Goal: Communication & Community: Participate in discussion

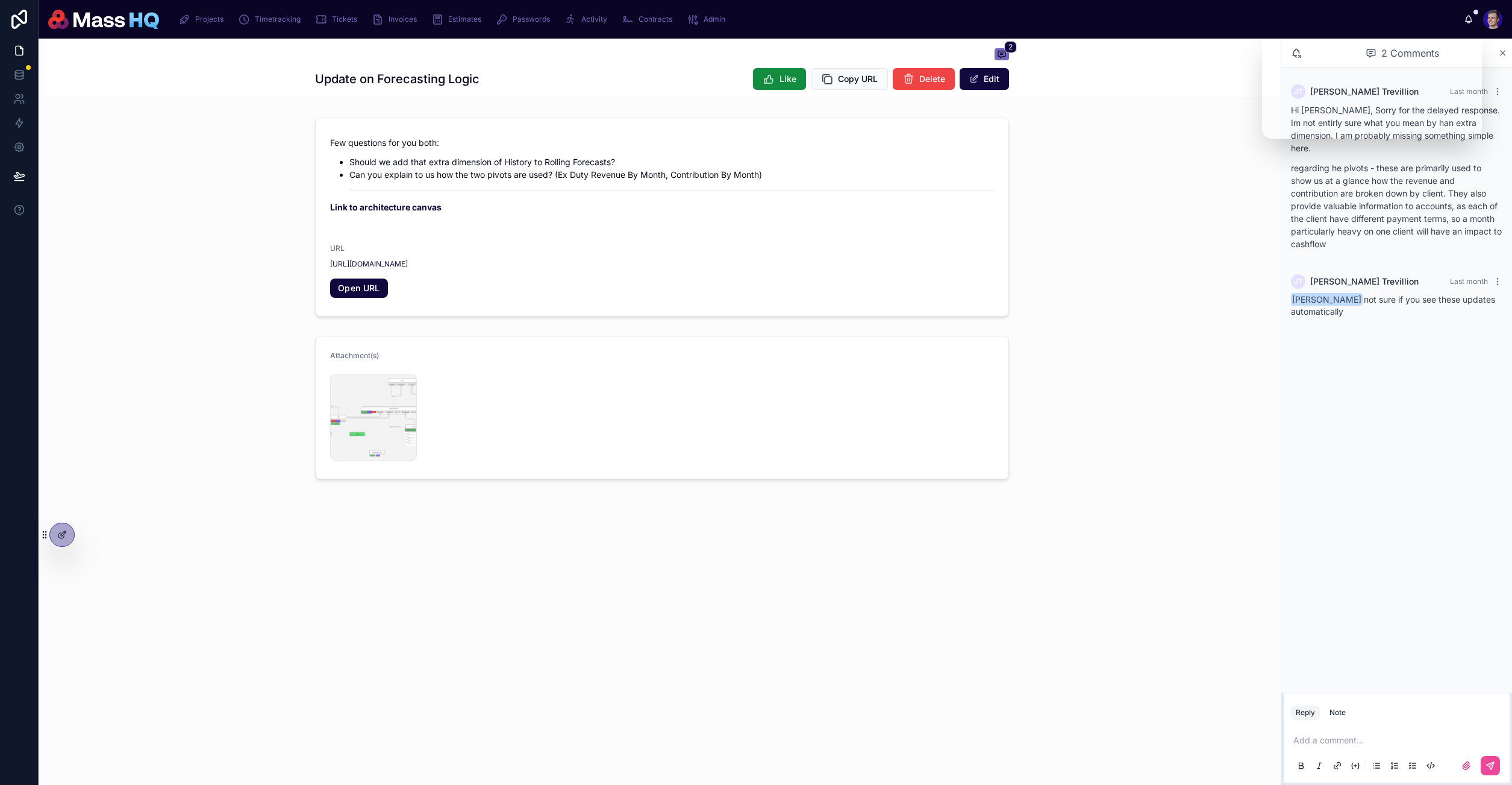
click at [1406, 624] on div "[PERSON_NAME] Last month Hi [PERSON_NAME], Sorry for the delayed response. Im n…" at bounding box center [1397, 380] width 231 height 625
drag, startPoint x: 1406, startPoint y: 559, endPoint x: 1407, endPoint y: 546, distance: 13.0
click at [1406, 559] on div "[PERSON_NAME] Last month Hi [PERSON_NAME], Sorry for the delayed response. Im n…" at bounding box center [1397, 380] width 231 height 625
drag, startPoint x: 1436, startPoint y: 162, endPoint x: 1427, endPoint y: 169, distance: 11.4
click at [1436, 163] on p "regarding he pivots - these are primarily used to show us at a glance how the r…" at bounding box center [1397, 206] width 211 height 89
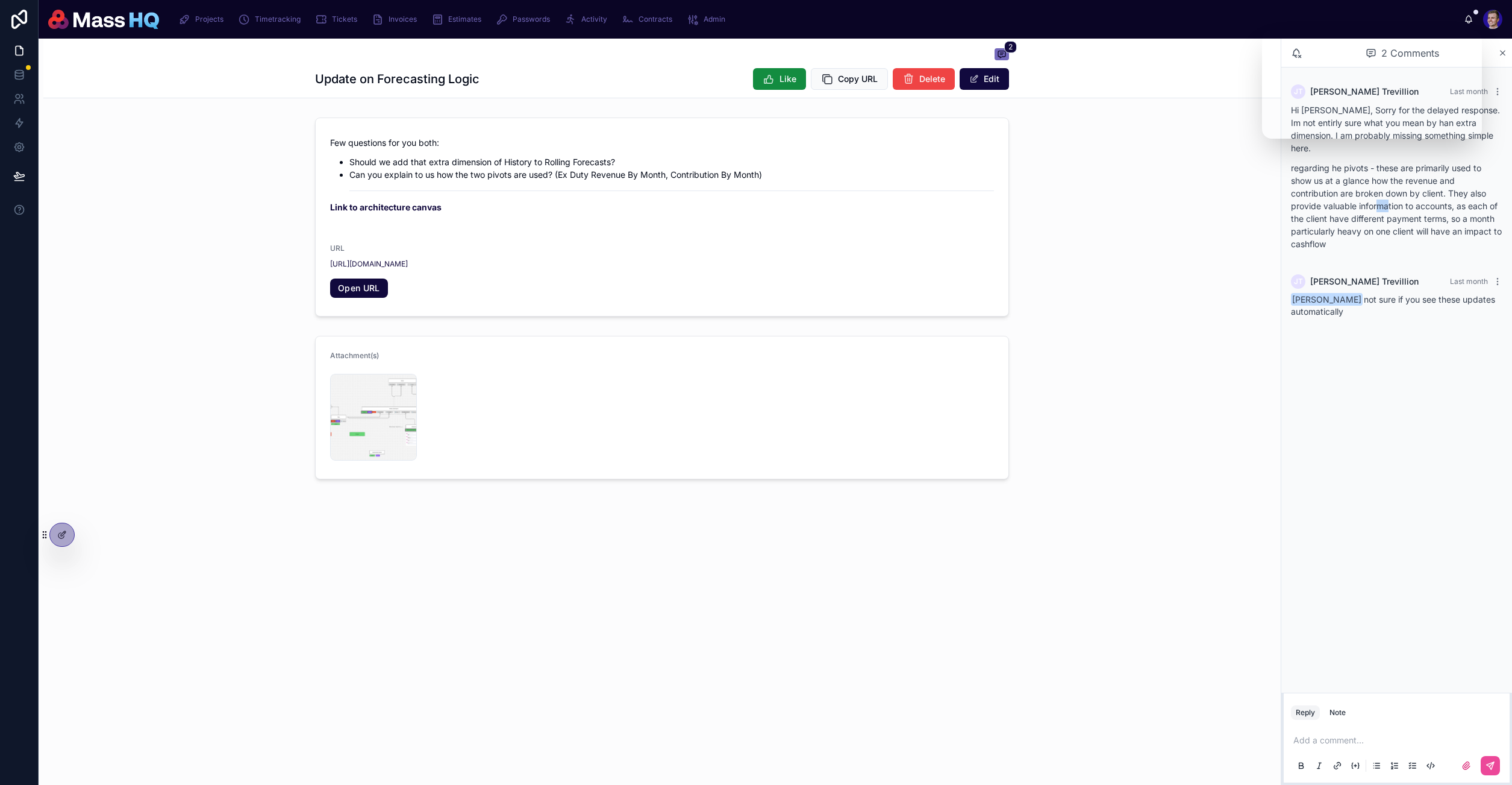
click at [1380, 193] on p "regarding he pivots - these are primarily used to show us at a glance how the r…" at bounding box center [1397, 206] width 211 height 89
drag, startPoint x: 1378, startPoint y: 194, endPoint x: 1350, endPoint y: 194, distance: 28.0
click at [1378, 194] on p "regarding he pivots - these are primarily used to show us at a glance how the r…" at bounding box center [1397, 206] width 211 height 89
click at [1355, 194] on p "regarding he pivots - these are primarily used to show us at a glance how the r…" at bounding box center [1397, 206] width 211 height 89
drag, startPoint x: 1369, startPoint y: 192, endPoint x: 1400, endPoint y: 513, distance: 322.5
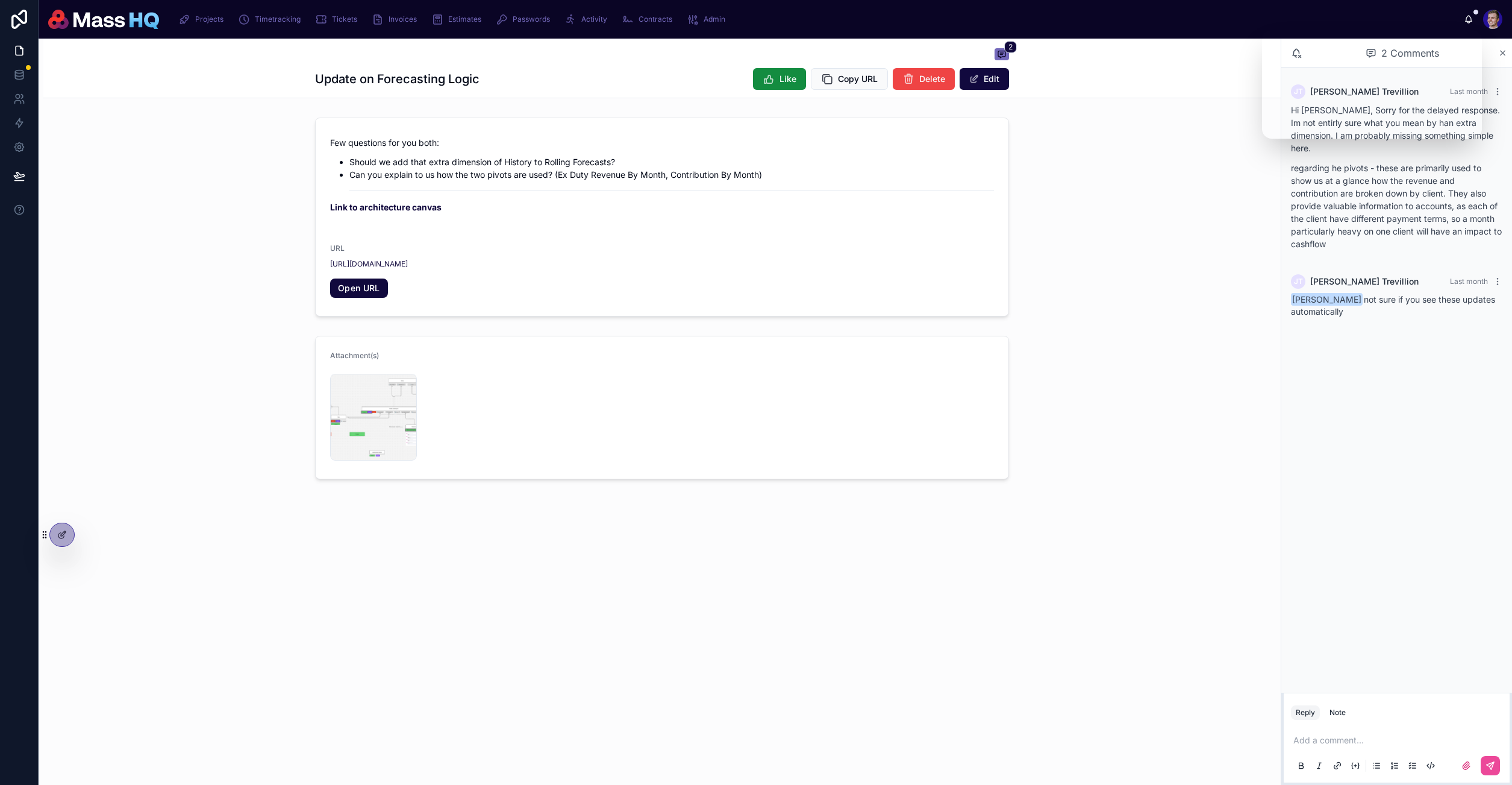
click at [1369, 192] on p "regarding he pivots - these are primarily used to show us at a glance how the r…" at bounding box center [1397, 206] width 211 height 89
click at [1390, 736] on p at bounding box center [1399, 740] width 211 height 12
click at [1389, 734] on p at bounding box center [1399, 740] width 211 height 12
click at [1377, 736] on span "**********" at bounding box center [1374, 740] width 161 height 8
click at [1385, 736] on span "**********" at bounding box center [1374, 740] width 161 height 8
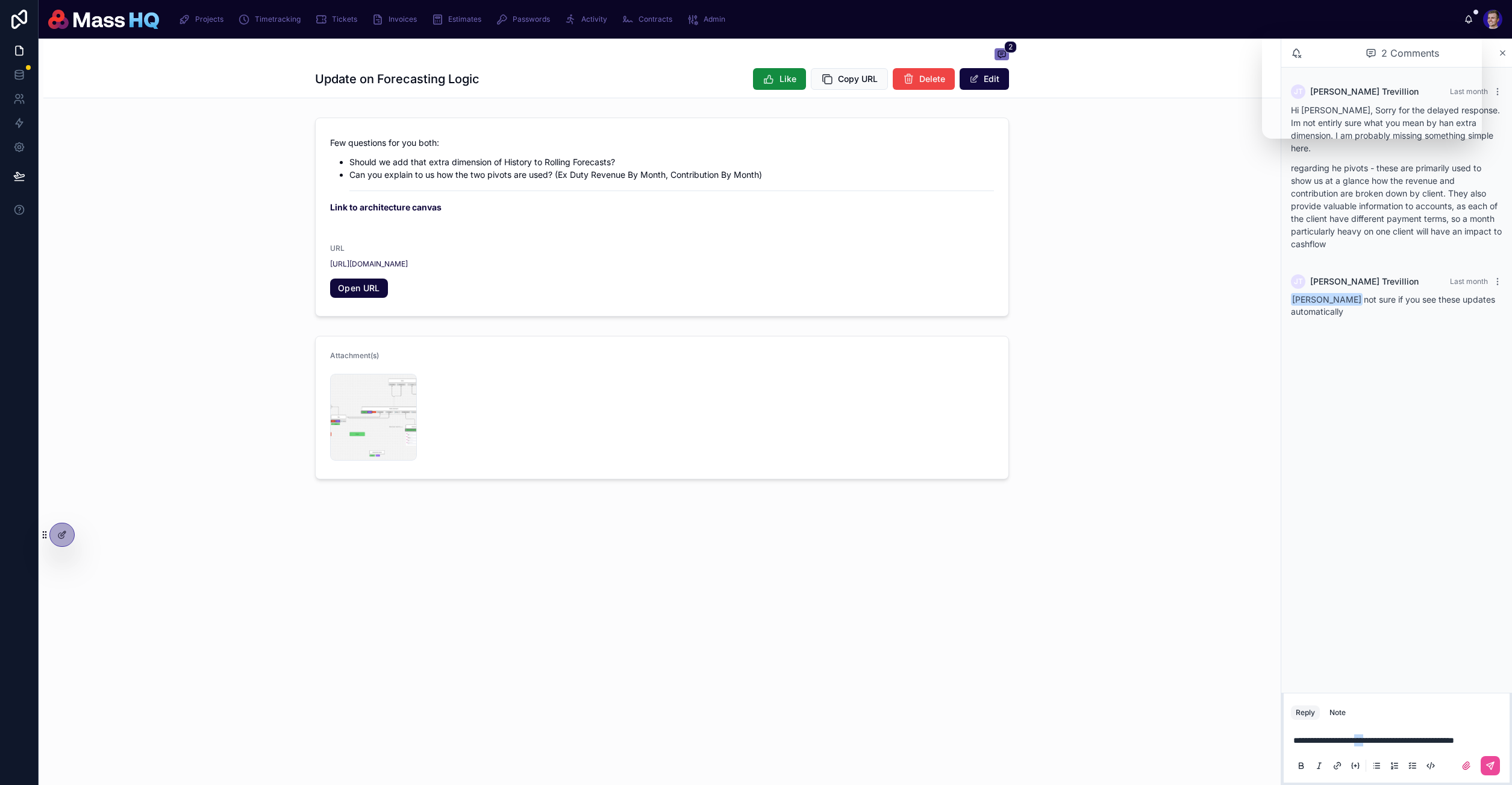
click at [1385, 736] on span "**********" at bounding box center [1374, 740] width 161 height 8
click at [1447, 747] on div "**********" at bounding box center [1397, 752] width 211 height 51
click at [1350, 740] on span "**********" at bounding box center [1363, 740] width 140 height 8
click at [1350, 740] on span "**********" at bounding box center [1363, 740] width 140 height 8
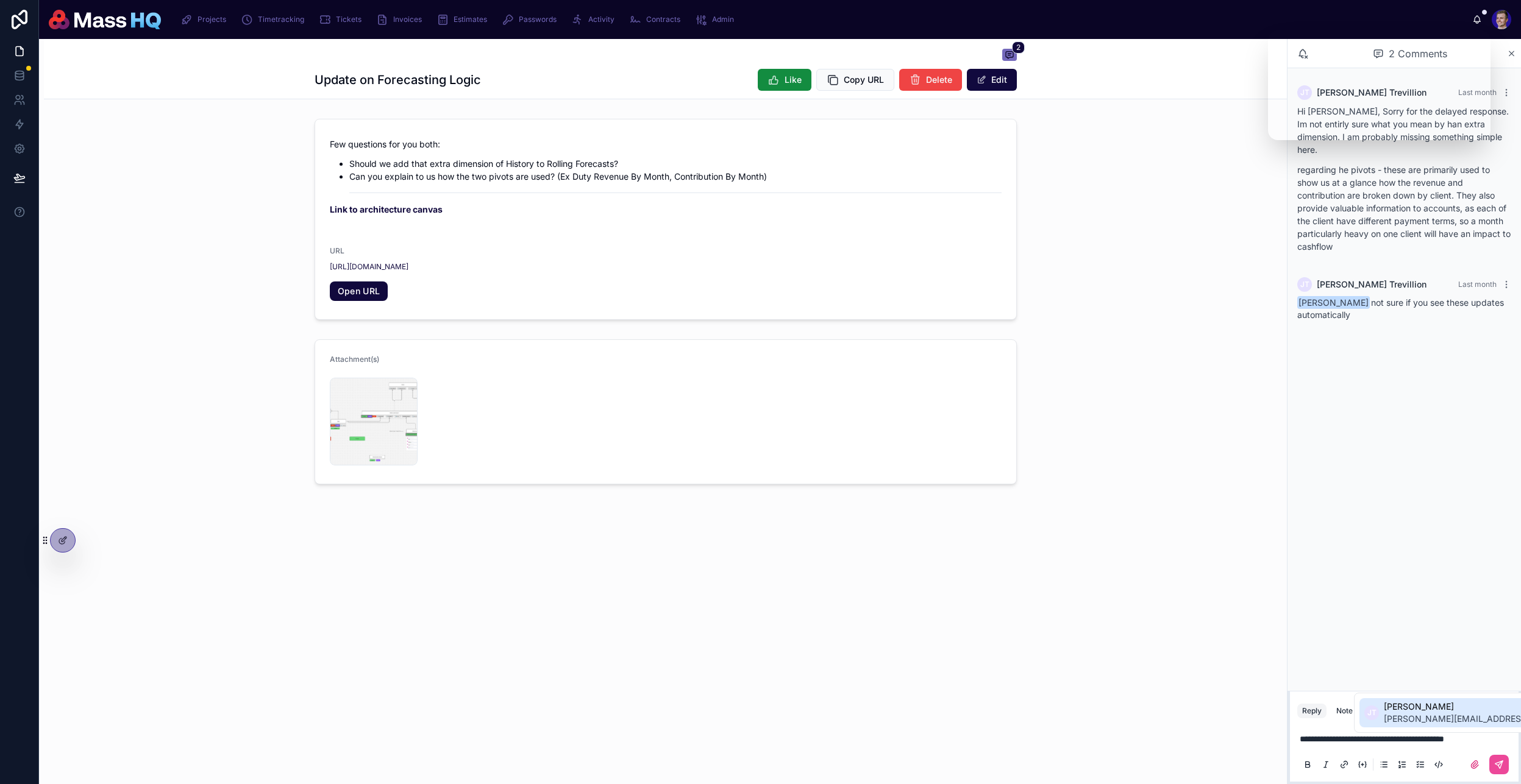
click at [1421, 707] on span "[PERSON_NAME]" at bounding box center [1527, 707] width 287 height 12
click at [1510, 772] on icon at bounding box center [1508, 774] width 8 height 8
click at [1408, 584] on div "[PERSON_NAME] Last month Hi [PERSON_NAME], Sorry for the delayed response. Im n…" at bounding box center [1413, 384] width 234 height 632
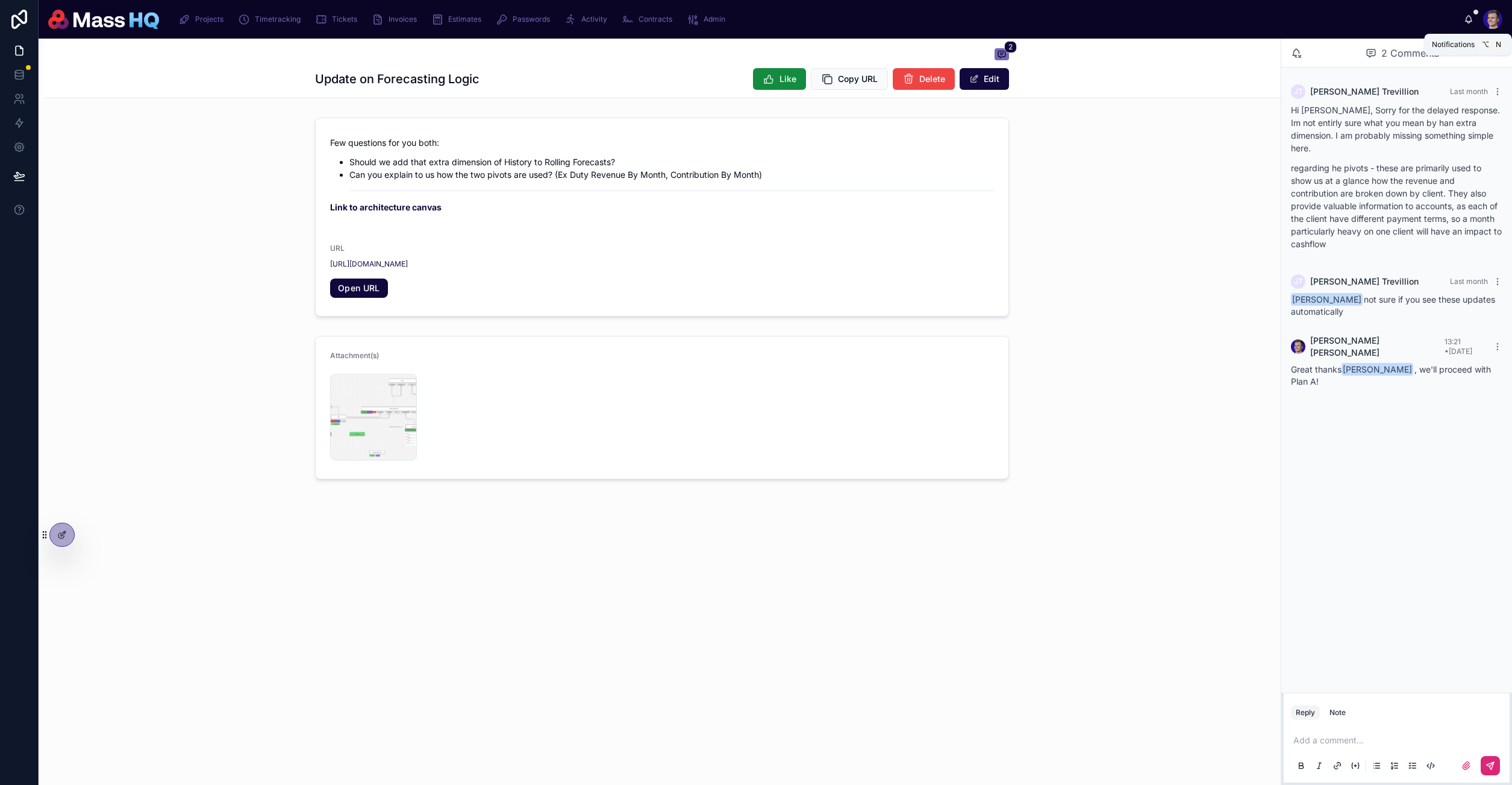
click at [1470, 17] on icon at bounding box center [1468, 19] width 10 height 10
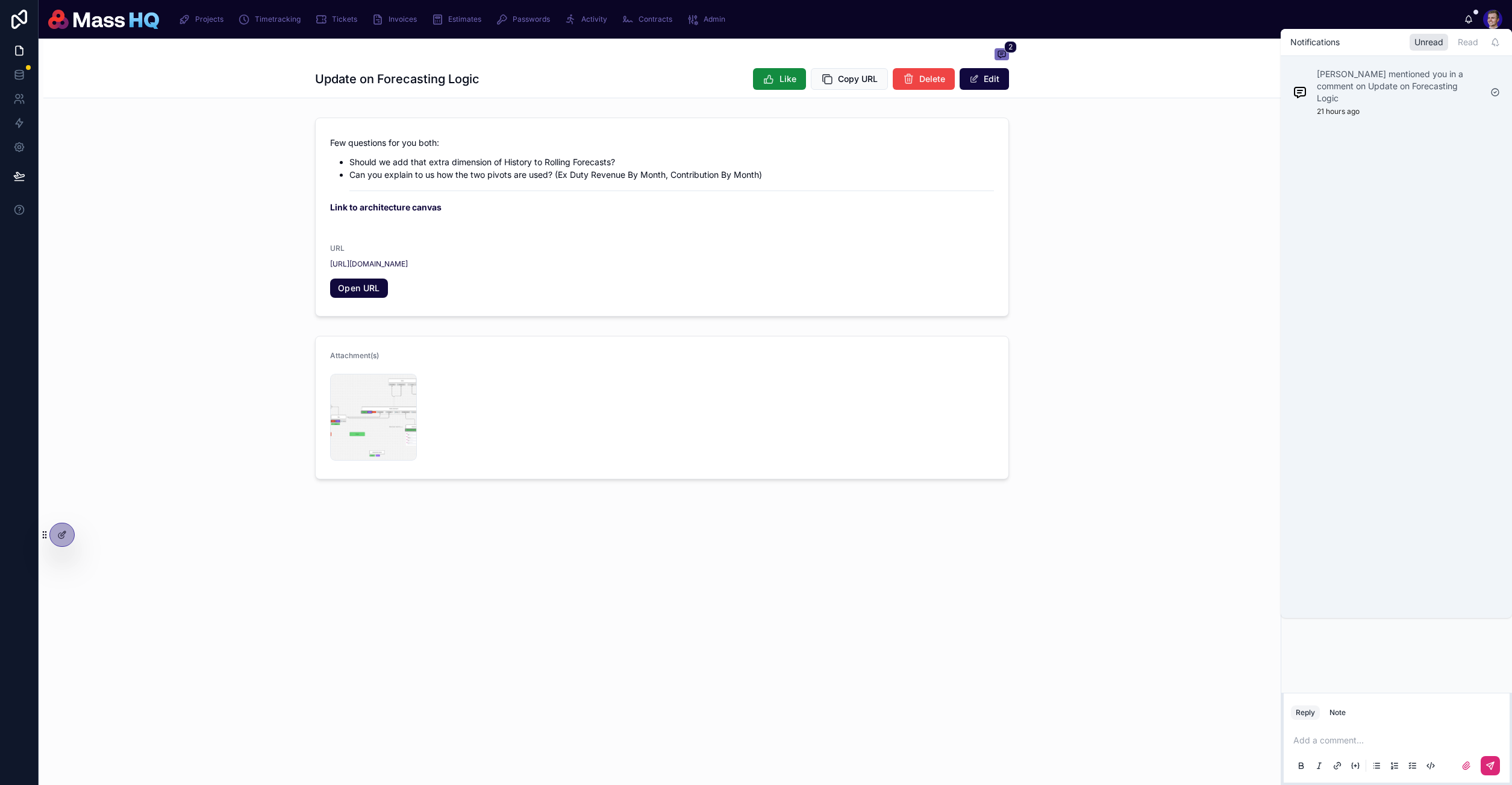
click at [1473, 14] on div "[PERSON_NAME]" at bounding box center [1483, 19] width 39 height 19
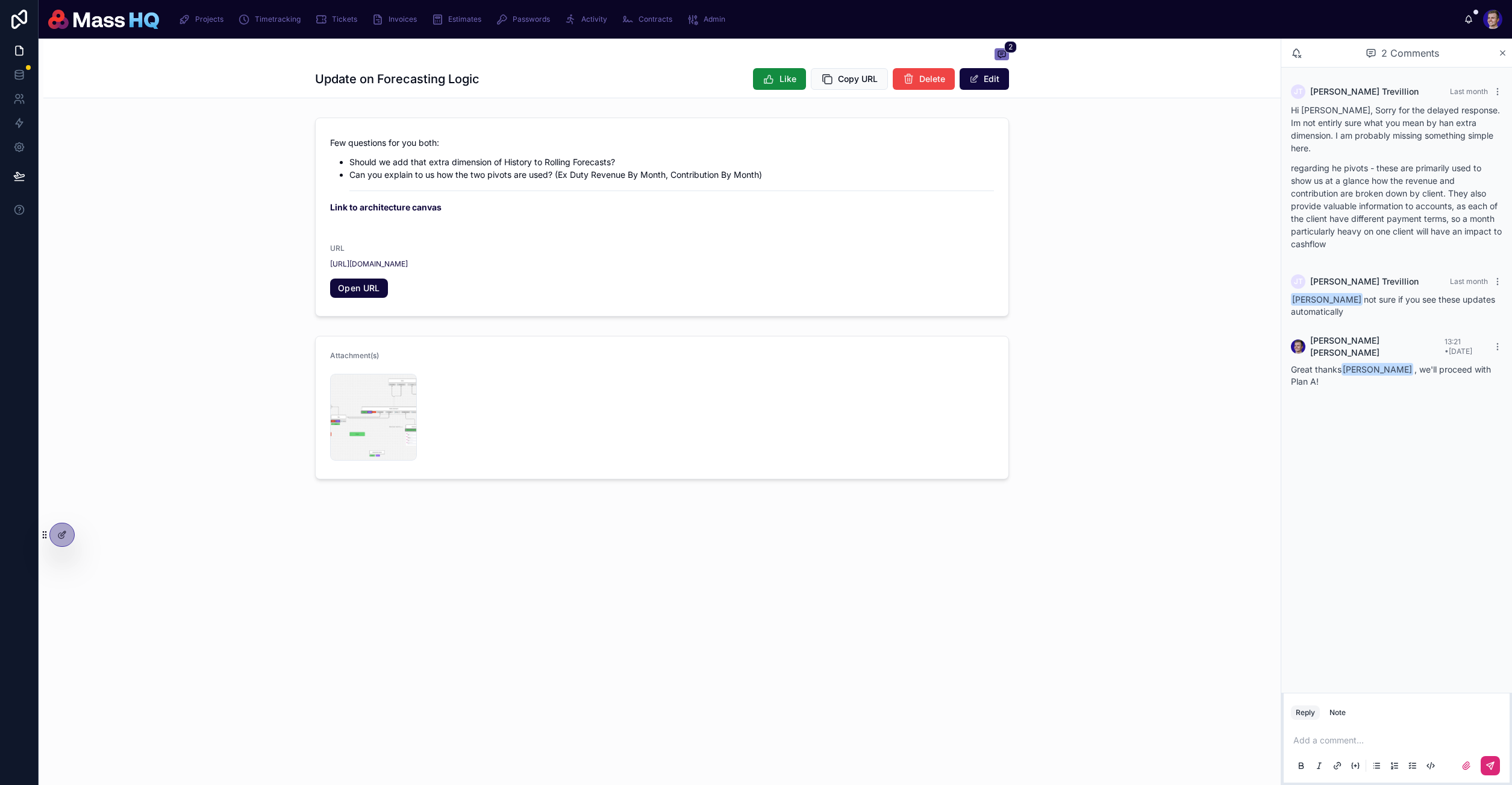
click at [1473, 15] on icon at bounding box center [1468, 19] width 10 height 10
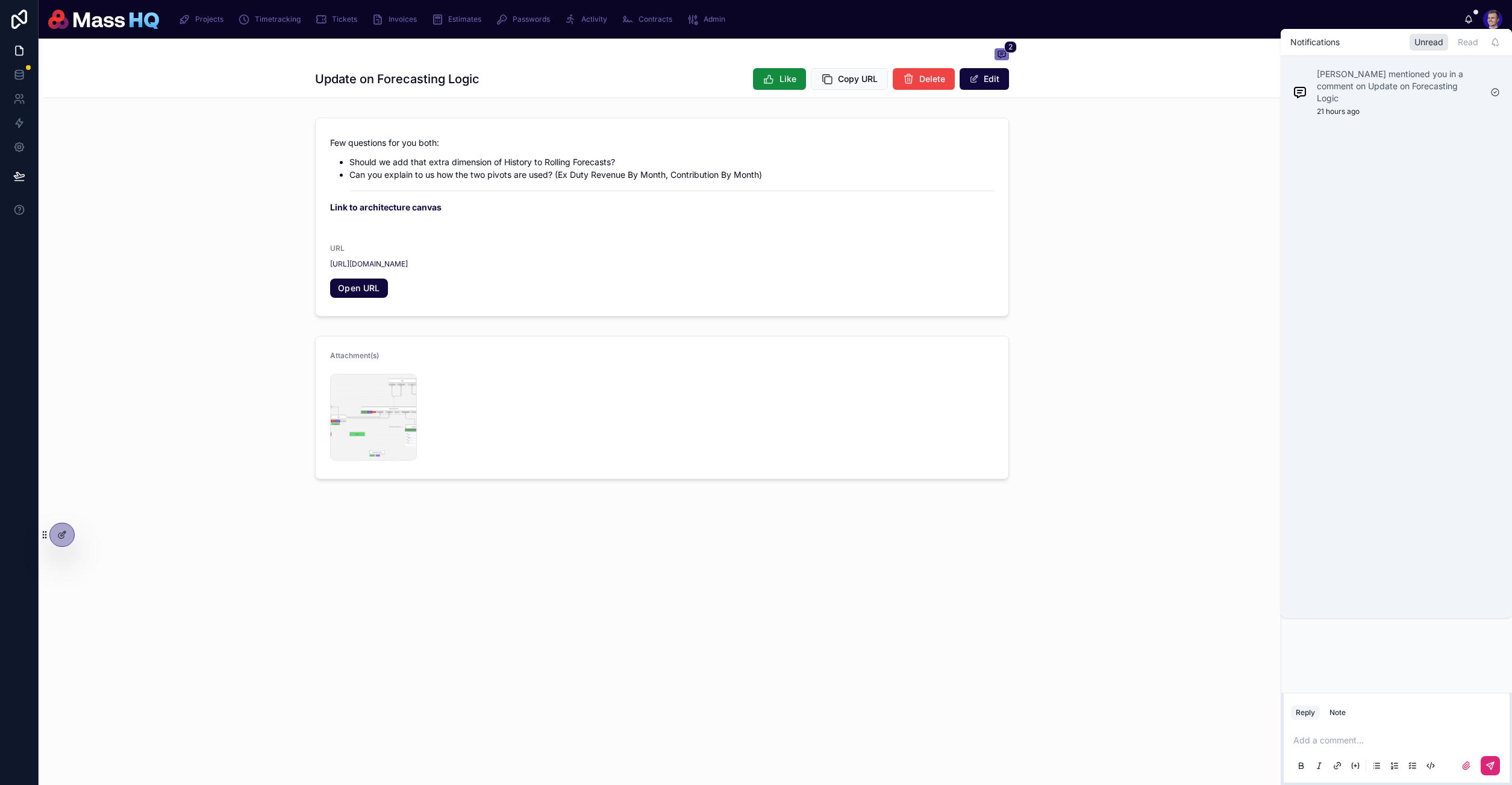
click at [1472, 17] on icon at bounding box center [1468, 19] width 10 height 10
click at [1413, 368] on div "[PERSON_NAME] mentioned you in a comment on Update on Forecasting Logic 21 hour…" at bounding box center [1396, 337] width 232 height 562
click at [1402, 91] on p "[PERSON_NAME] mentioned you in a comment on Update on Forecasting Logic" at bounding box center [1399, 86] width 164 height 36
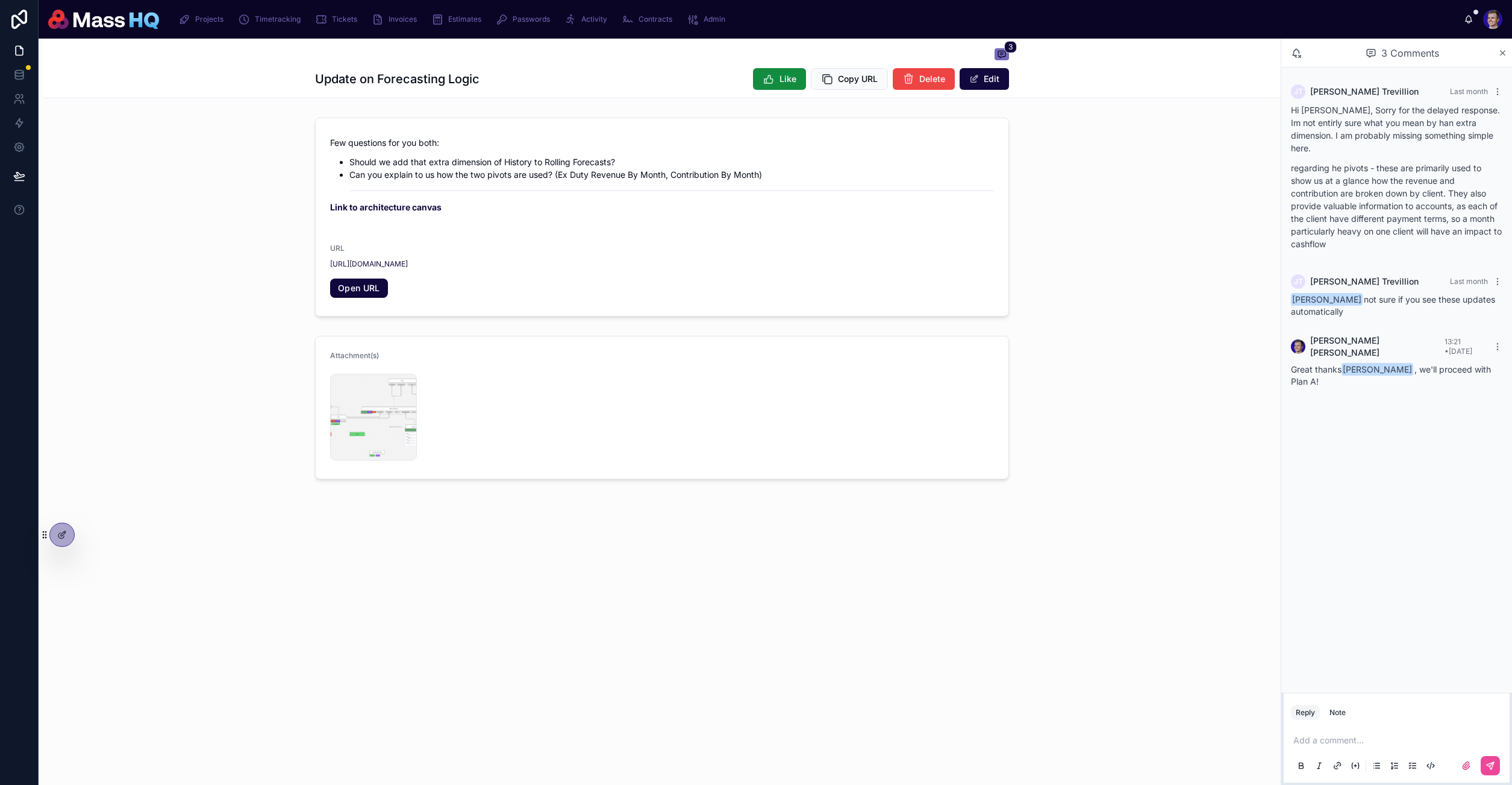
click at [1419, 500] on div "[PERSON_NAME] Last month Hi [PERSON_NAME], Sorry for the delayed response. Im n…" at bounding box center [1397, 380] width 231 height 625
click at [1088, 521] on div "3 Update on Forecasting Logic Like Copy URL Delete Edit Few questions for you b…" at bounding box center [662, 300] width 1237 height 523
click at [1003, 56] on icon at bounding box center [1002, 54] width 7 height 7
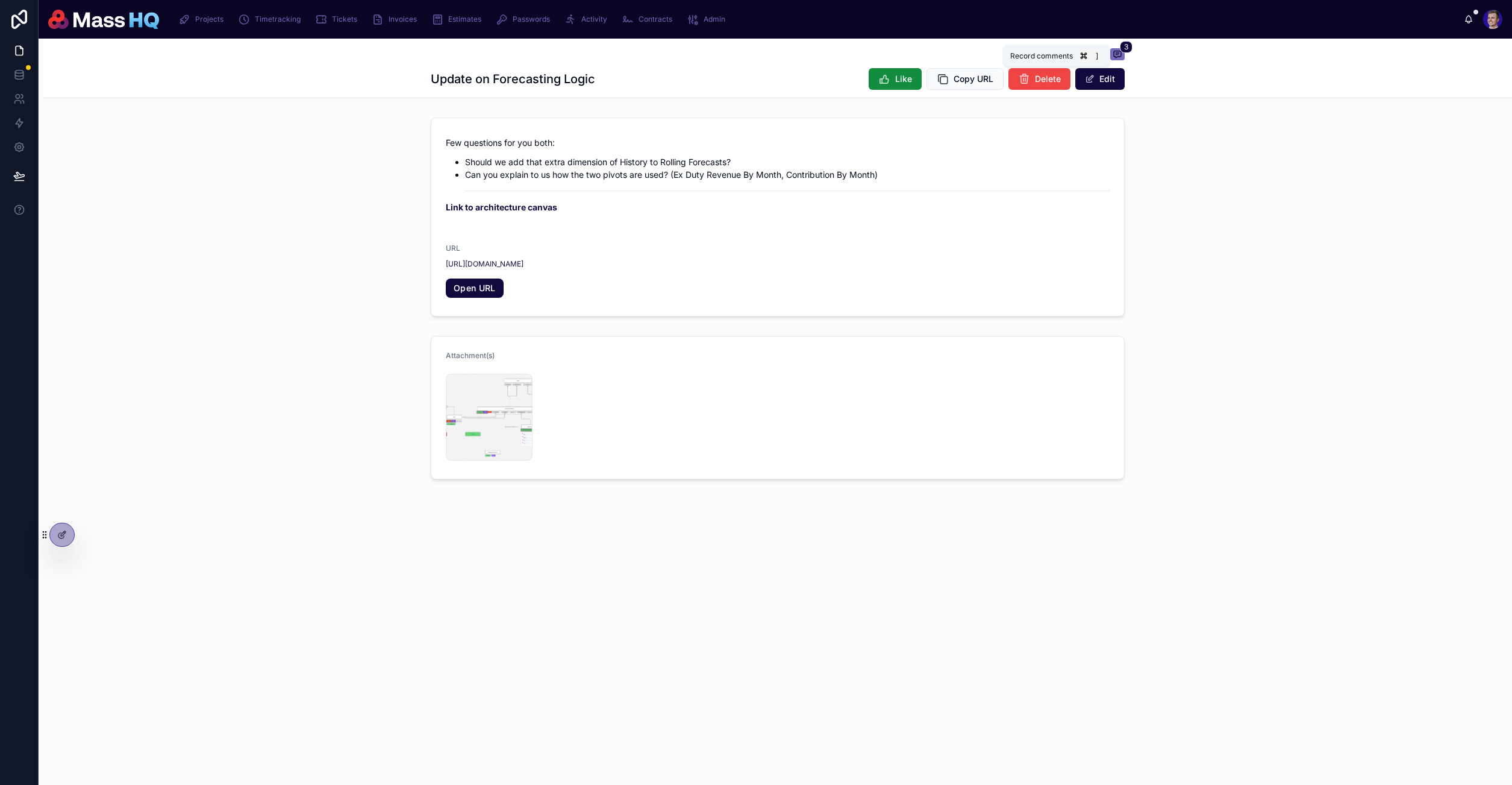
click at [1113, 56] on icon at bounding box center [1117, 54] width 10 height 10
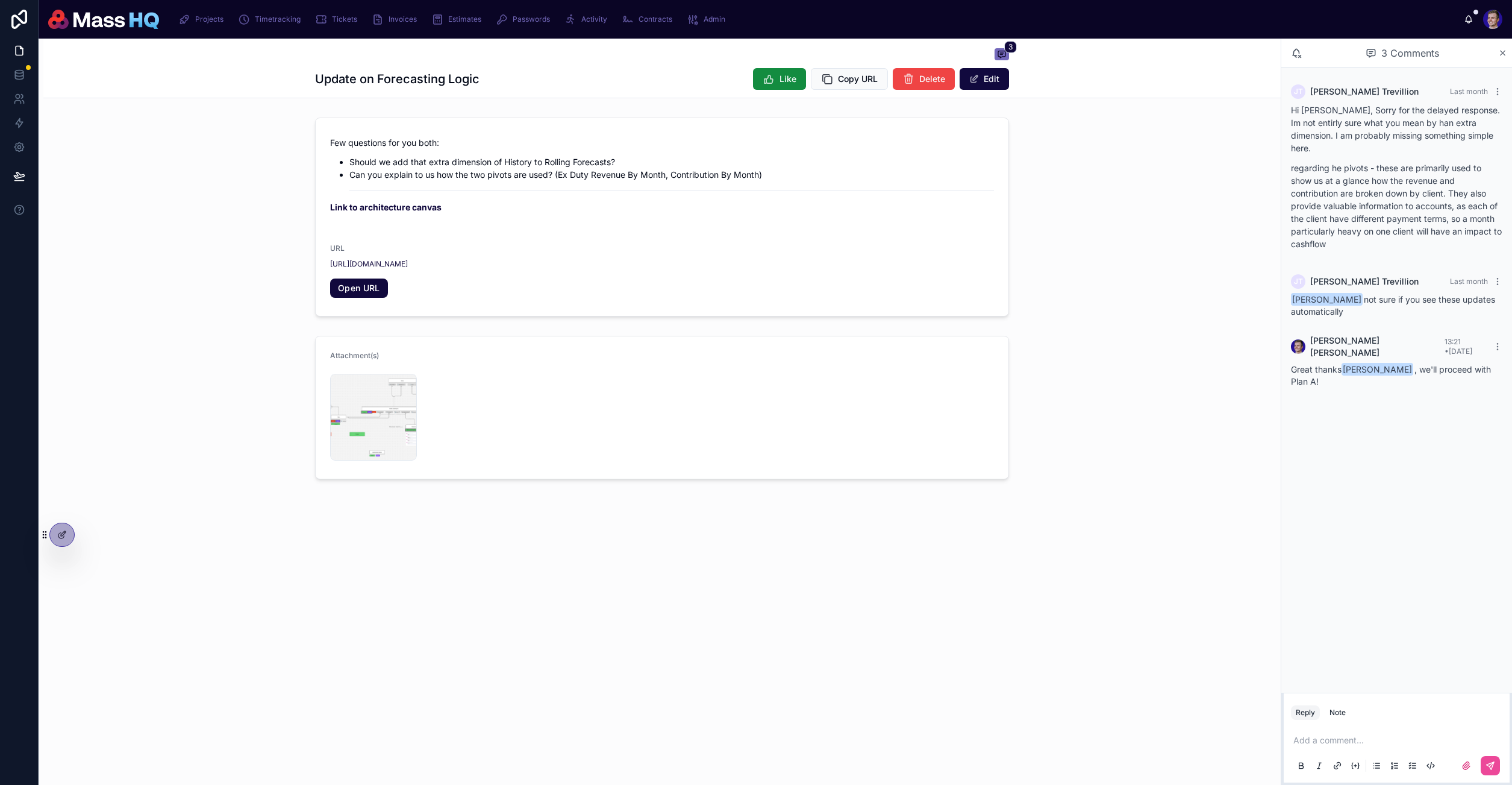
click at [366, 121] on form "Few questions for you both: Should we add that extra dimension of History to Ro…" at bounding box center [662, 217] width 693 height 197
click at [201, 13] on div "Projects" at bounding box center [203, 19] width 50 height 19
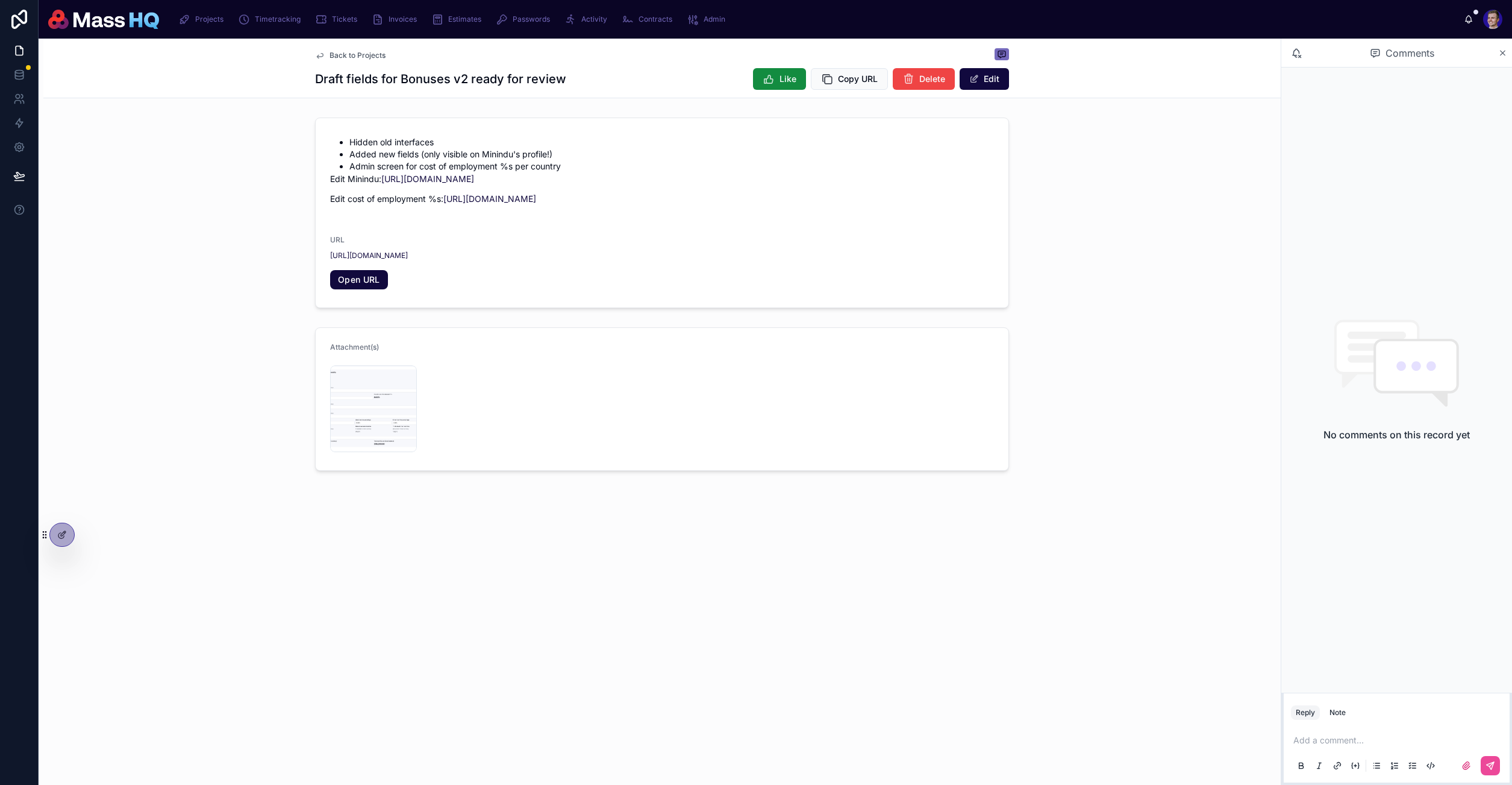
click at [540, 635] on div "Back to Projects Draft fields for Bonuses v2 ready for review Like Copy URL Del…" at bounding box center [660, 412] width 1243 height 746
click at [264, 71] on div "Back to Projects Draft fields for Bonuses v2 ready for review Like Copy URL Del…" at bounding box center [662, 69] width 1237 height 60
click at [339, 21] on span "Tickets" at bounding box center [345, 19] width 25 height 10
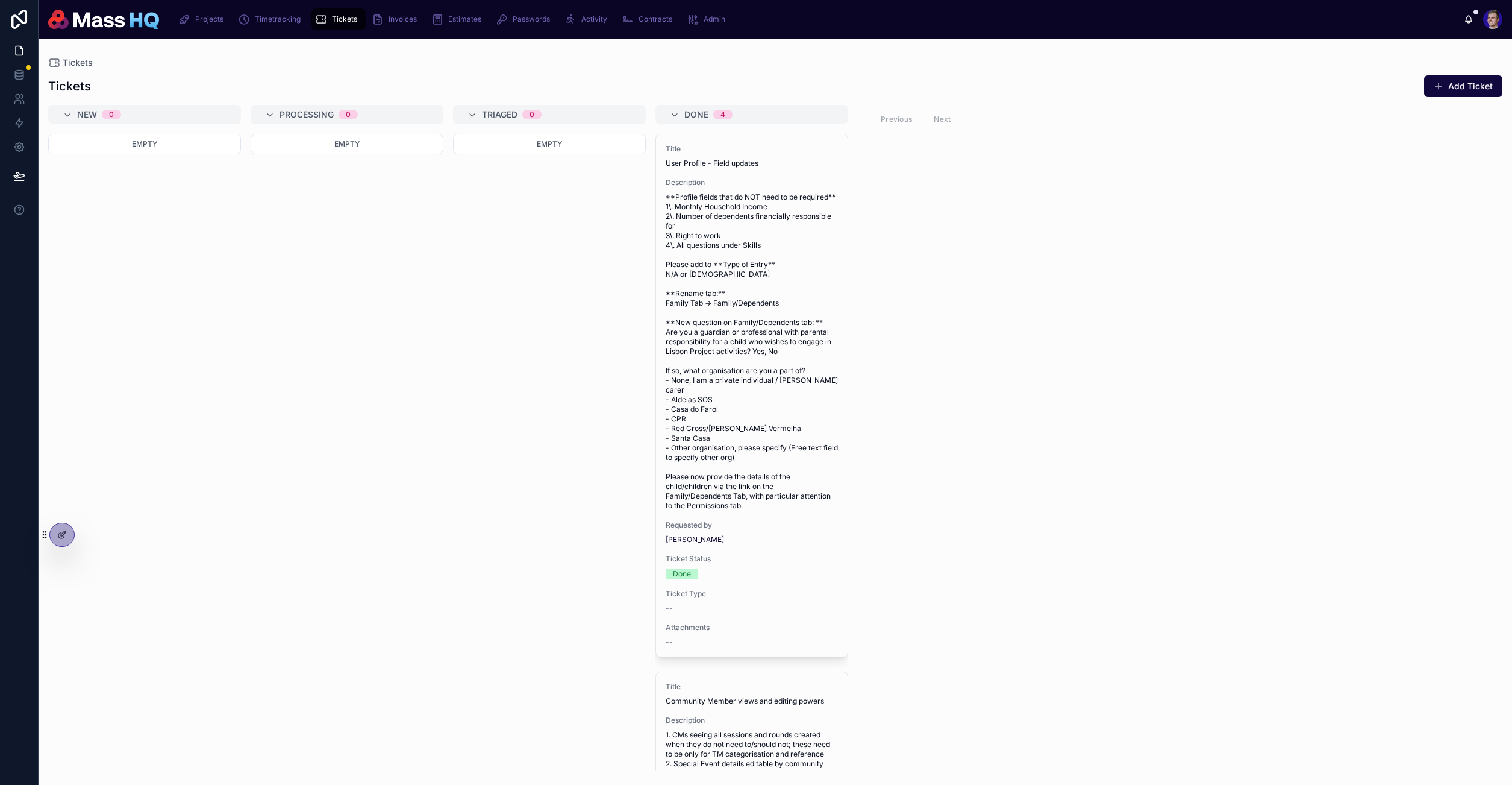
click at [940, 270] on div "New 0 Empty Processing 0 Empty Triaged 0 Empty Done 4 Title User Profile - Fiel…" at bounding box center [775, 437] width 1473 height 665
